Goal: Feedback & Contribution: Contribute content

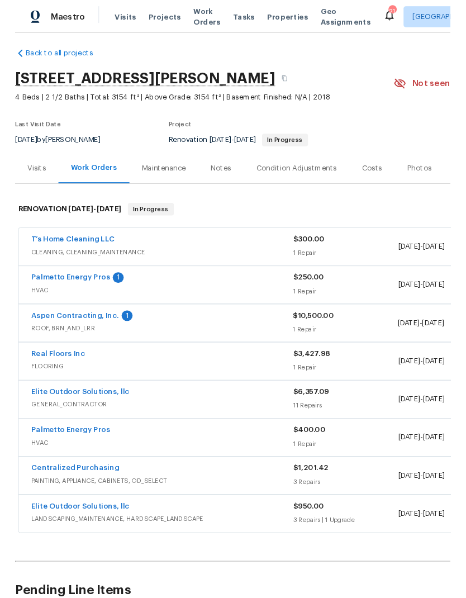
scroll to position [6, 0]
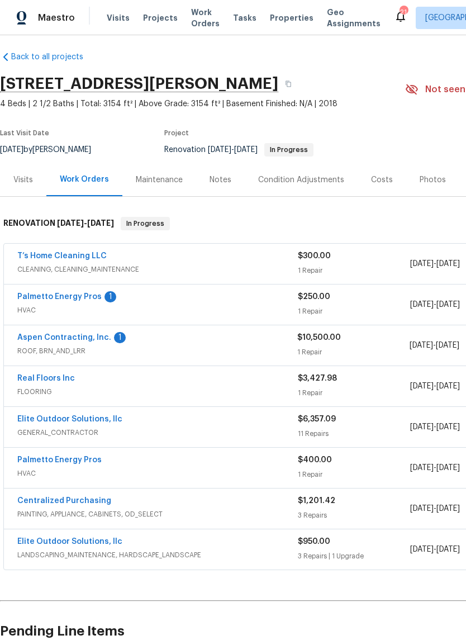
click at [51, 337] on link "Aspen Contracting, Inc." at bounding box center [64, 338] width 94 height 8
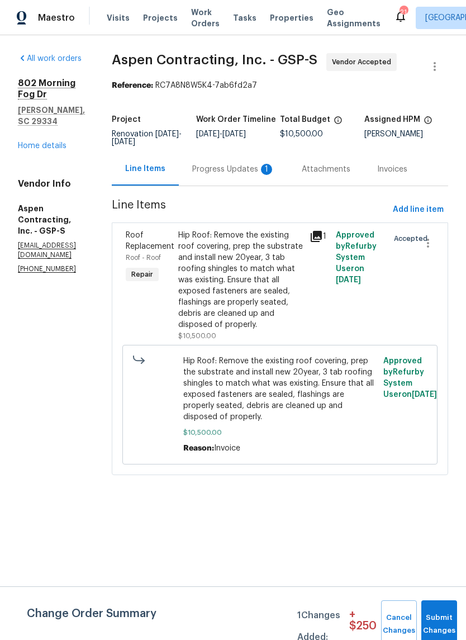
click at [275, 168] on div "Progress Updates 1" at bounding box center [233, 169] width 83 height 11
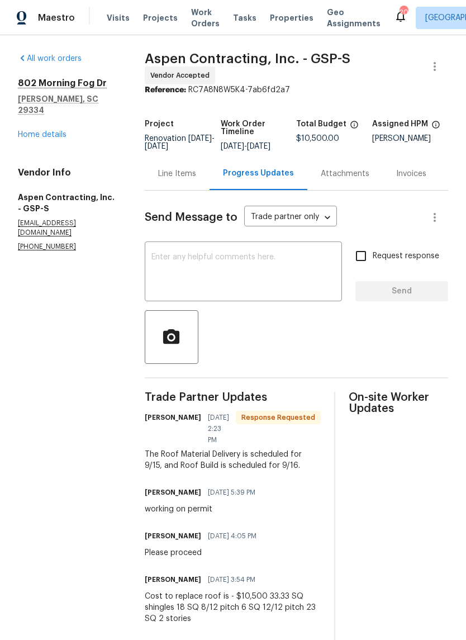
click at [34, 131] on link "Home details" at bounding box center [42, 135] width 49 height 8
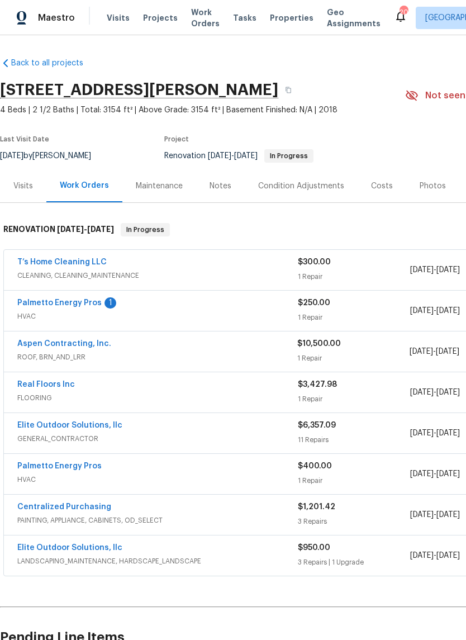
click at [212, 181] on div "Notes" at bounding box center [220, 185] width 22 height 11
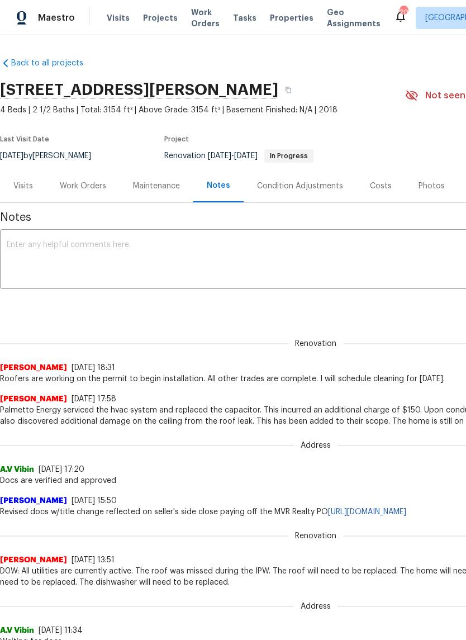
click at [276, 247] on textarea at bounding box center [316, 260] width 618 height 39
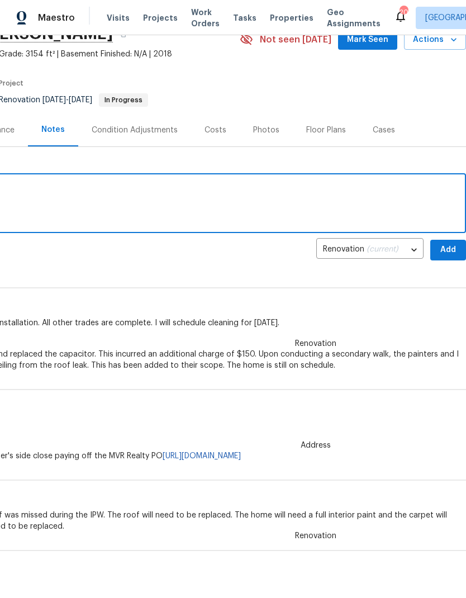
scroll to position [56, 165]
type textarea "The roof is being replaced today."
click at [448, 245] on span "Add" at bounding box center [448, 250] width 18 height 14
